Goal: Information Seeking & Learning: Learn about a topic

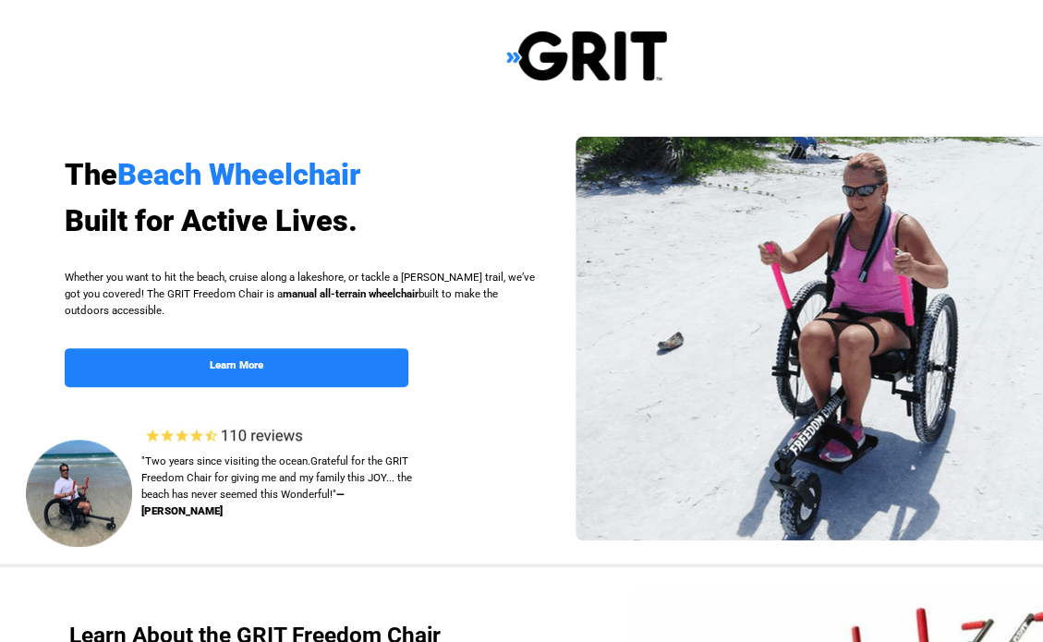
select select "US"
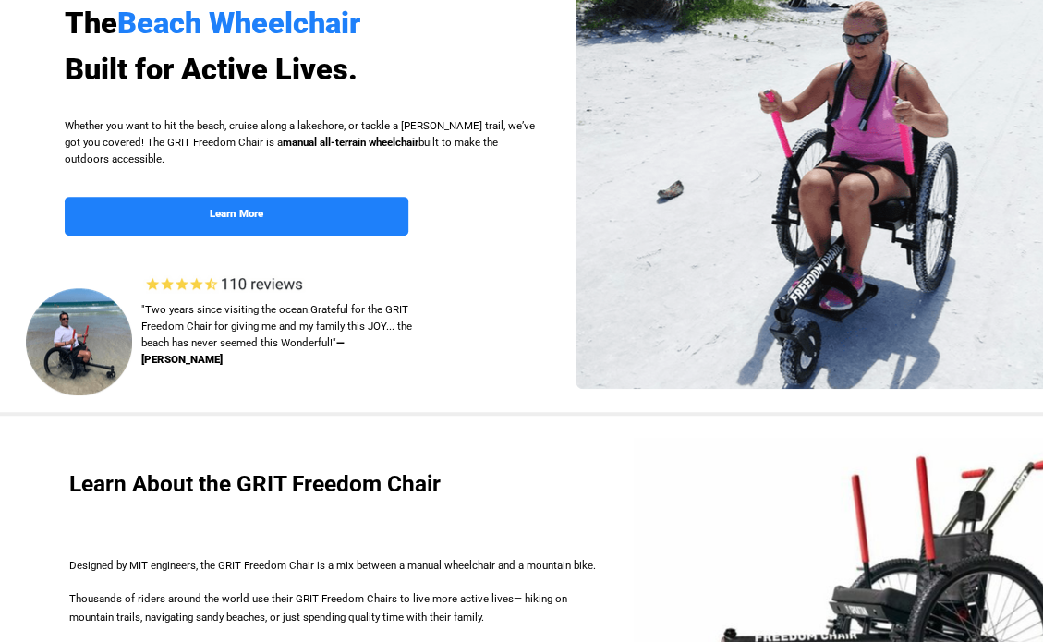
scroll to position [185, 0]
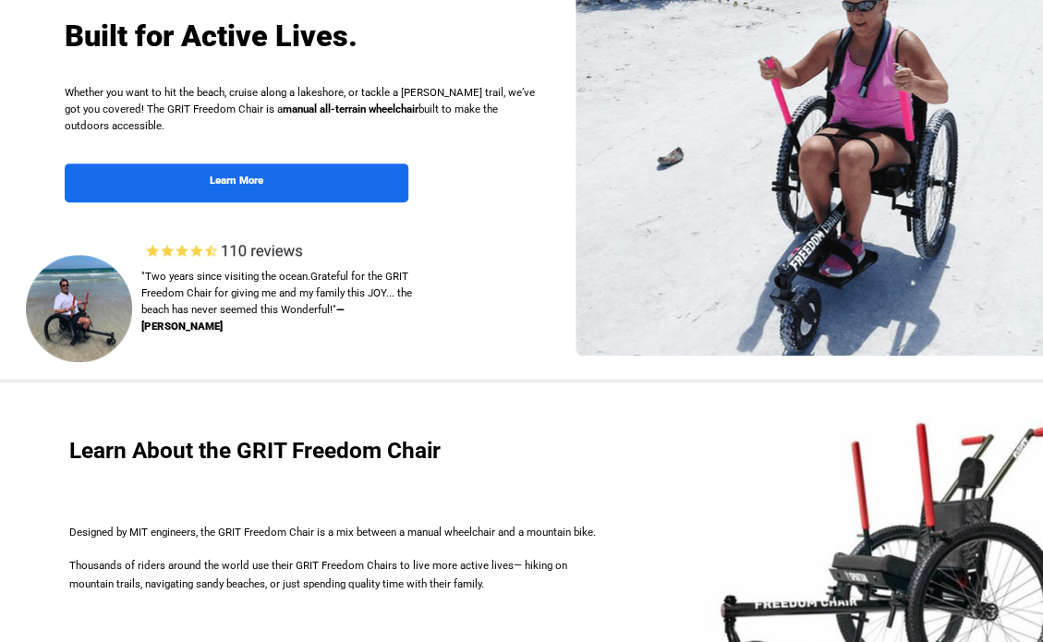
click at [0, 0] on strong "Learn More" at bounding box center [0, 0] width 0 height 0
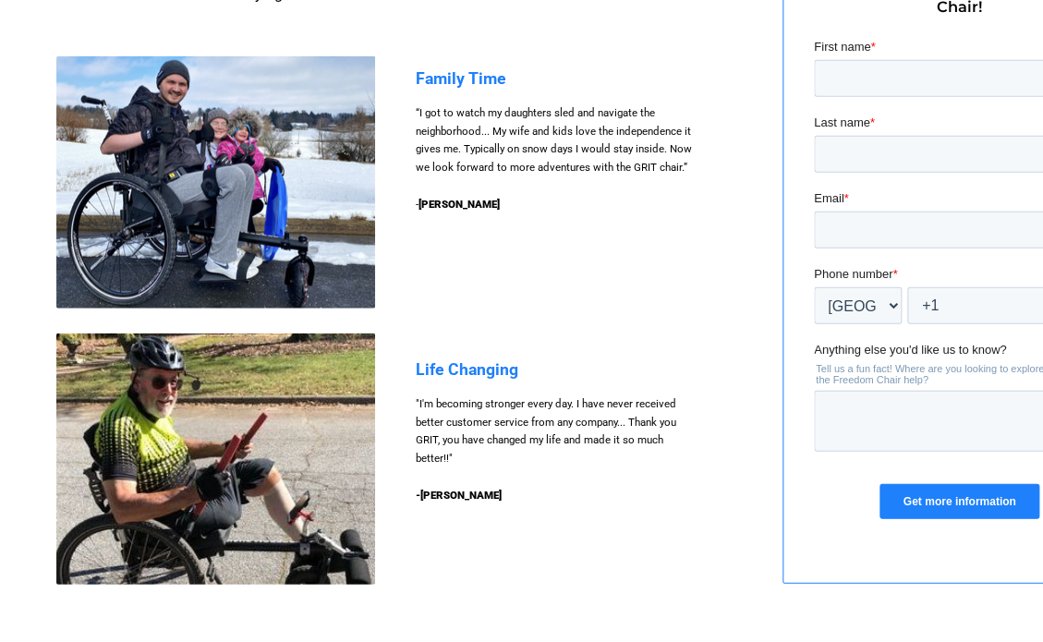
scroll to position [1778, 0]
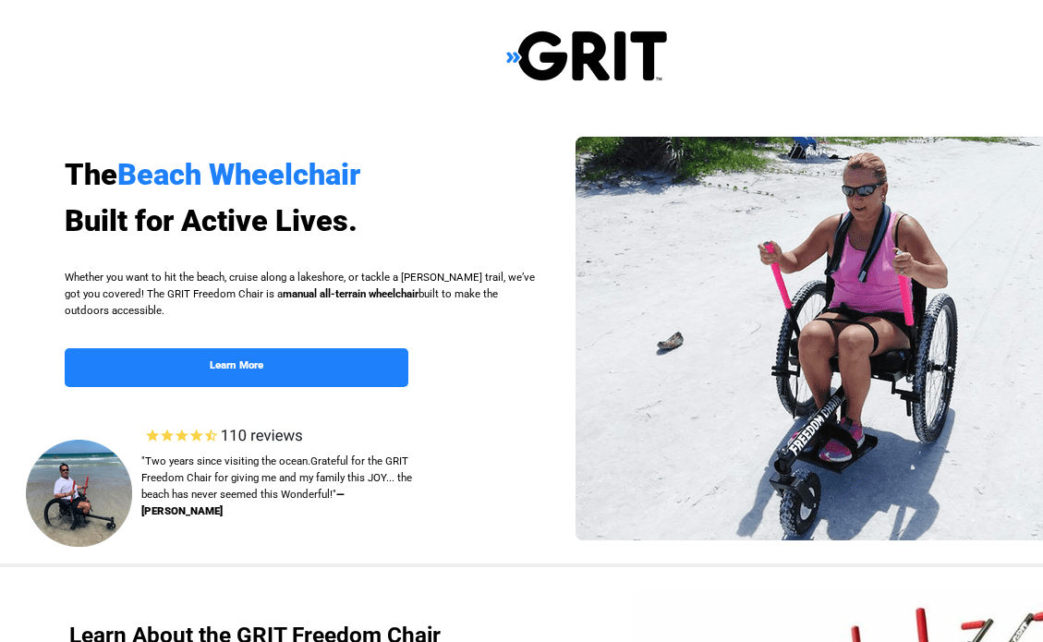
scroll to position [1426, 92]
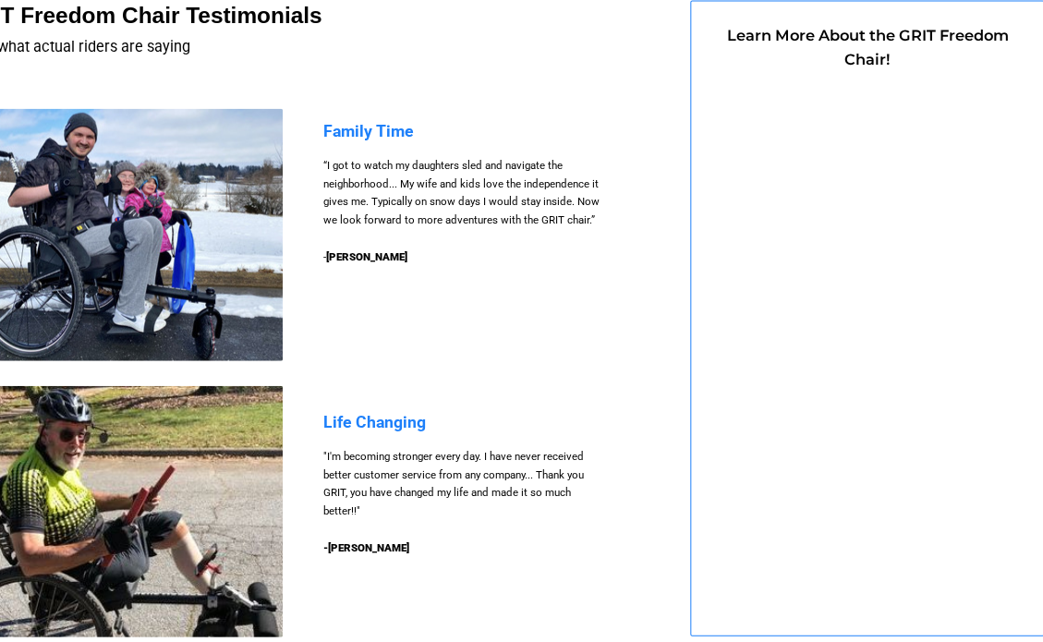
select select "US"
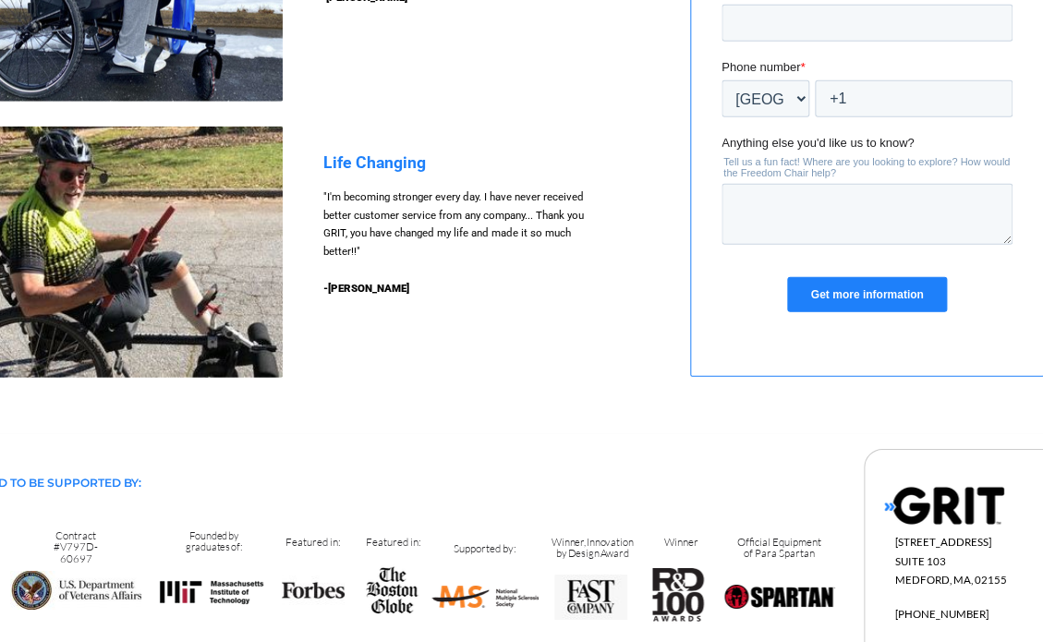
scroll to position [1593, 92]
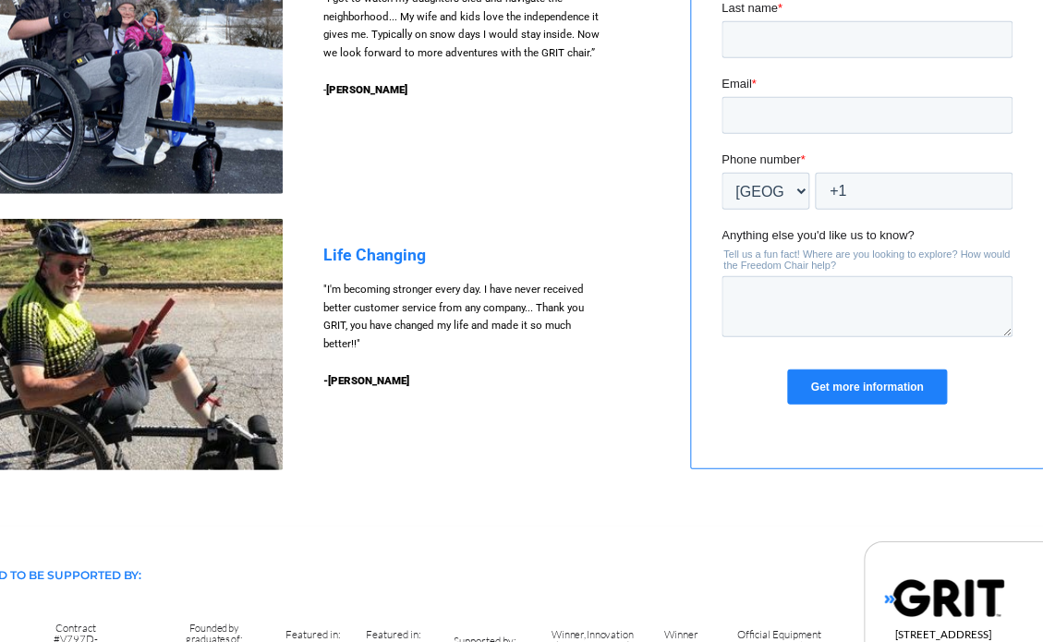
click at [156, 353] on img at bounding box center [123, 344] width 319 height 251
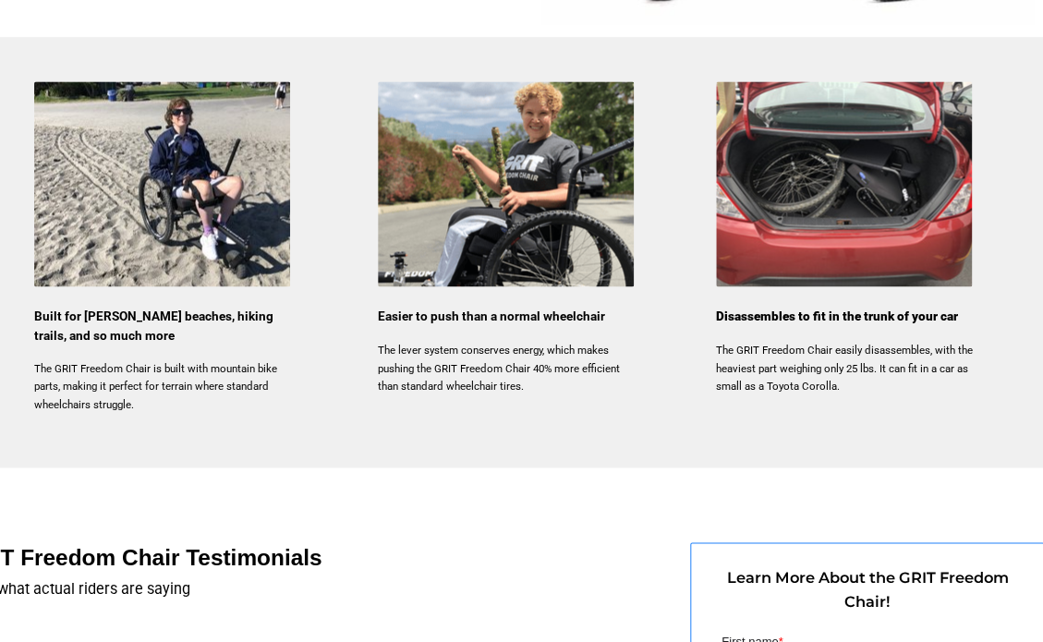
scroll to position [762, 92]
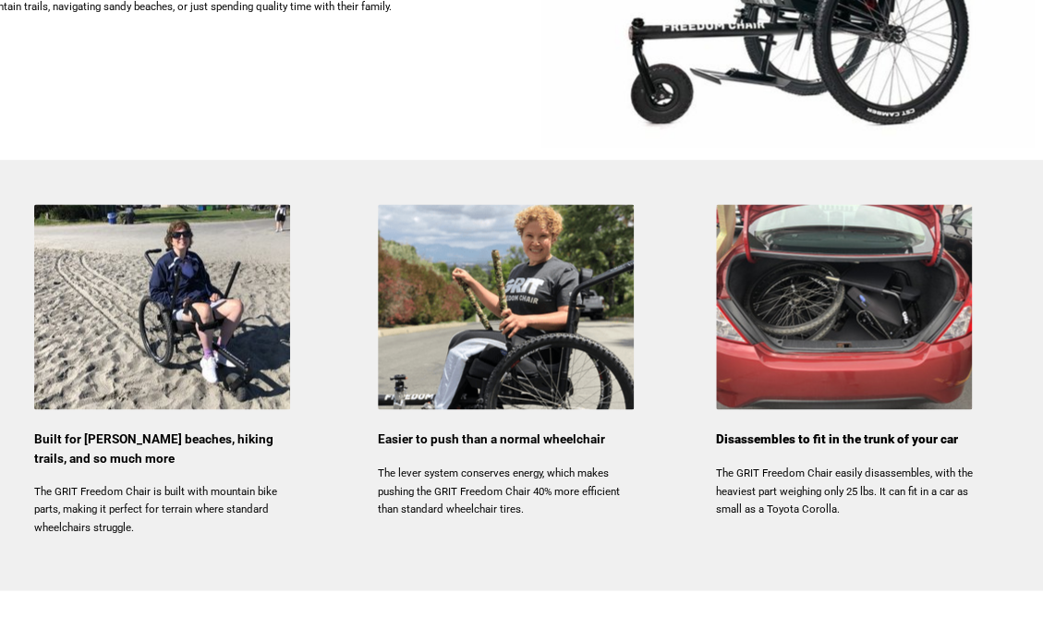
click at [462, 503] on span "The lever system conserves energy, which makes pushing the GRIT Freedom Chair 4…" at bounding box center [499, 490] width 242 height 50
click at [0, 0] on span "Easier to push than a normal wheelchair" at bounding box center [0, 0] width 0 height 0
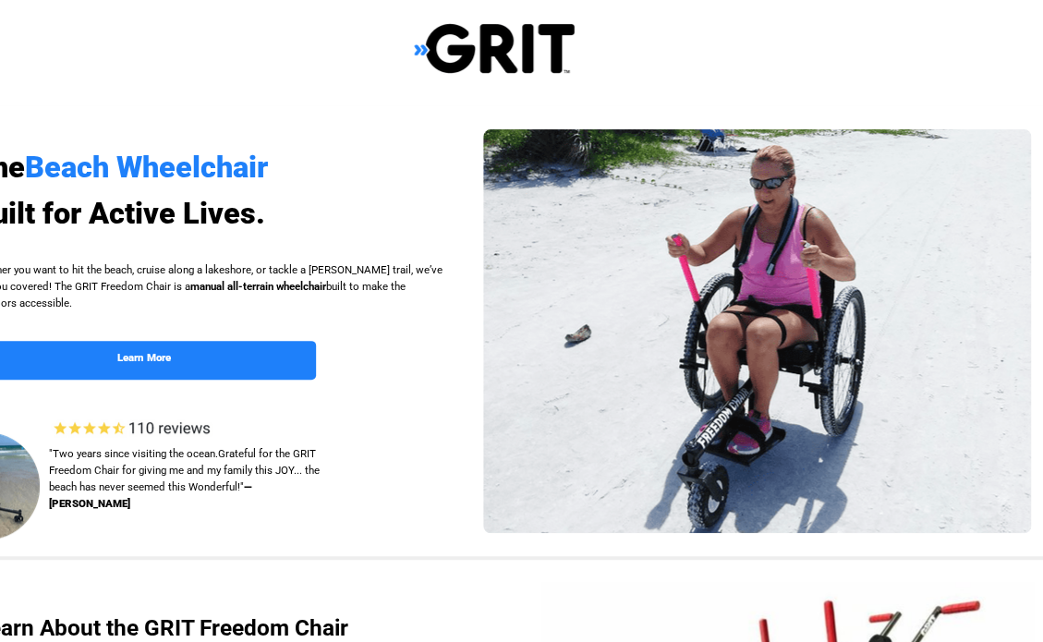
scroll to position [0, 92]
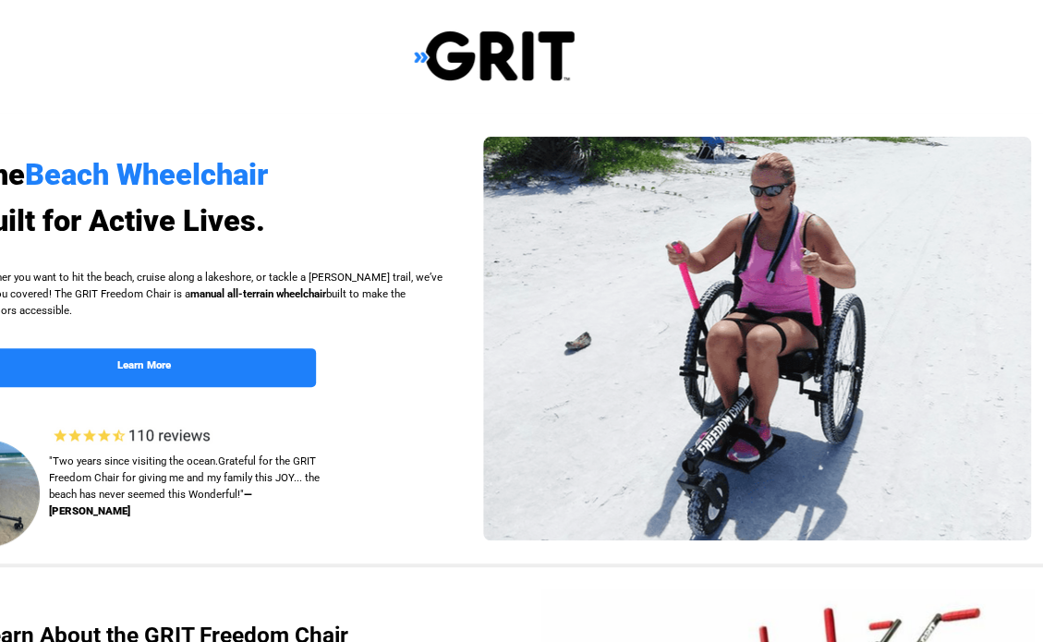
click at [0, 0] on img at bounding box center [0, 0] width 0 height 0
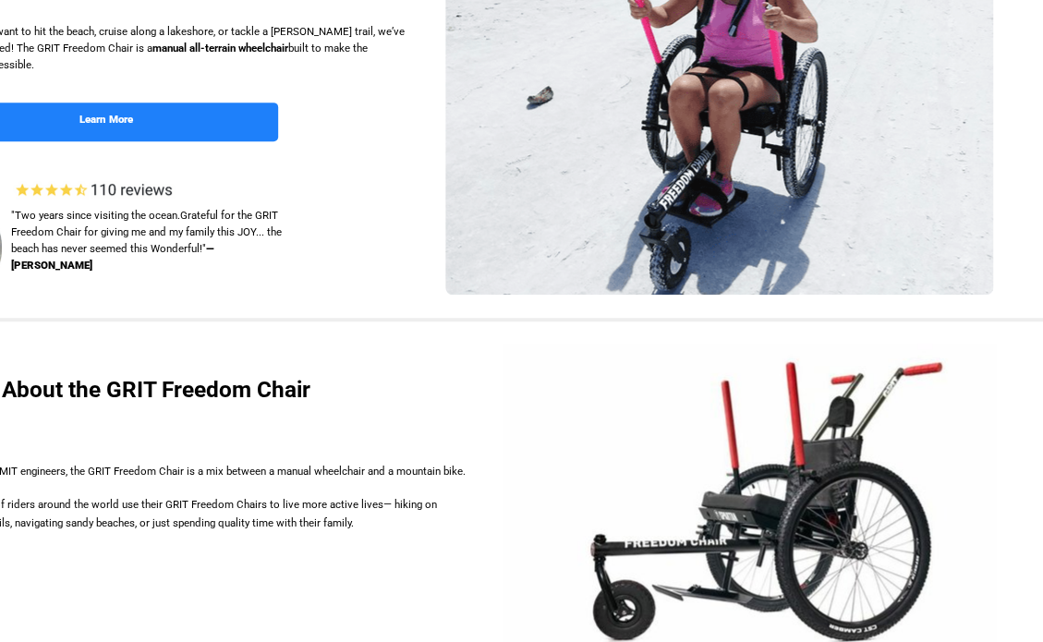
scroll to position [462, 130]
